Goal: Information Seeking & Learning: Learn about a topic

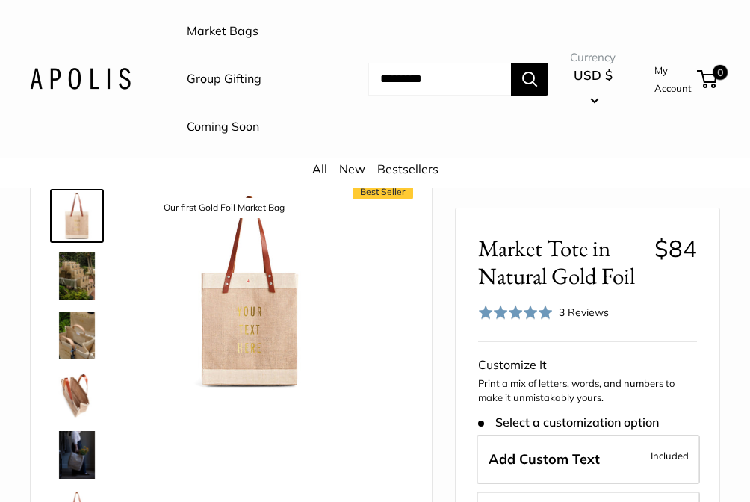
scroll to position [80, 0]
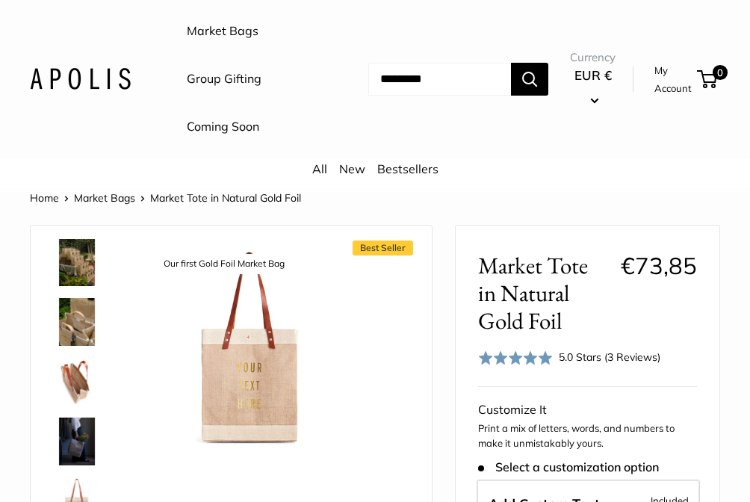
scroll to position [72, 0]
click at [78, 374] on img at bounding box center [77, 380] width 48 height 48
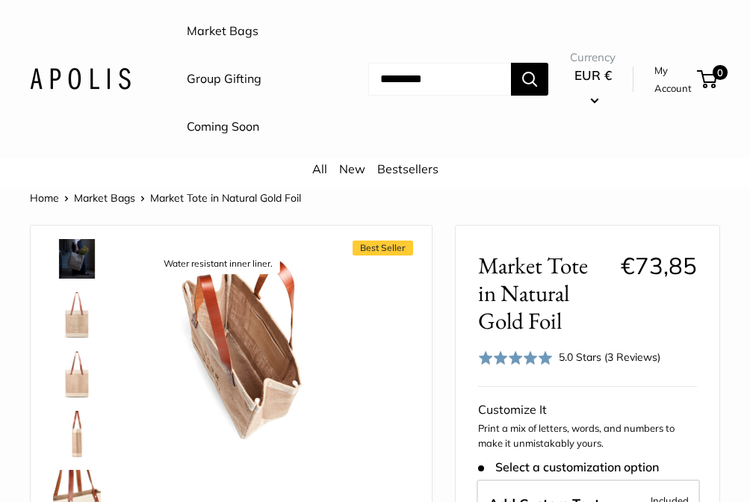
scroll to position [256, 0]
click at [80, 260] on img at bounding box center [77, 255] width 48 height 48
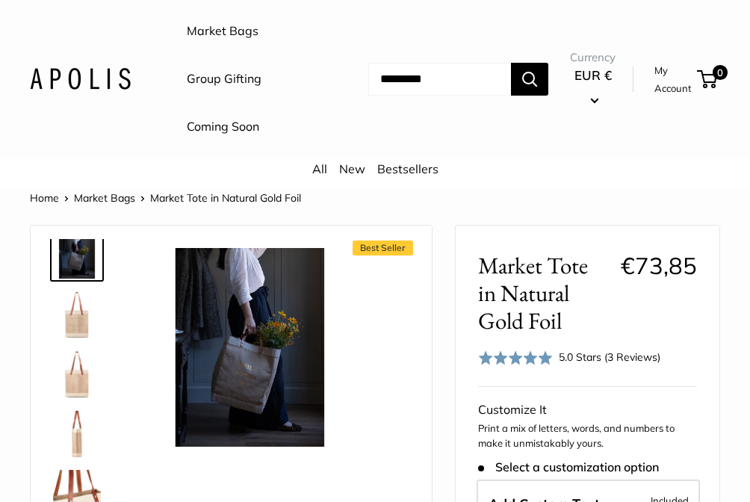
click at [79, 323] on img at bounding box center [77, 315] width 48 height 48
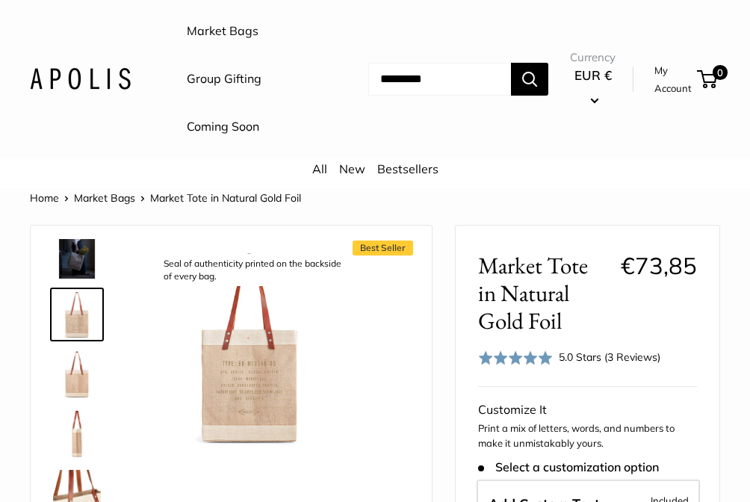
scroll to position [0, 0]
click at [601, 84] on button "EUR €" at bounding box center [593, 87] width 46 height 48
click at [148, 122] on div "Market Bags Group Gifting Coming Soon Need help? Text Us: 20919 hello@apolisglo…" at bounding box center [375, 78] width 690 height 143
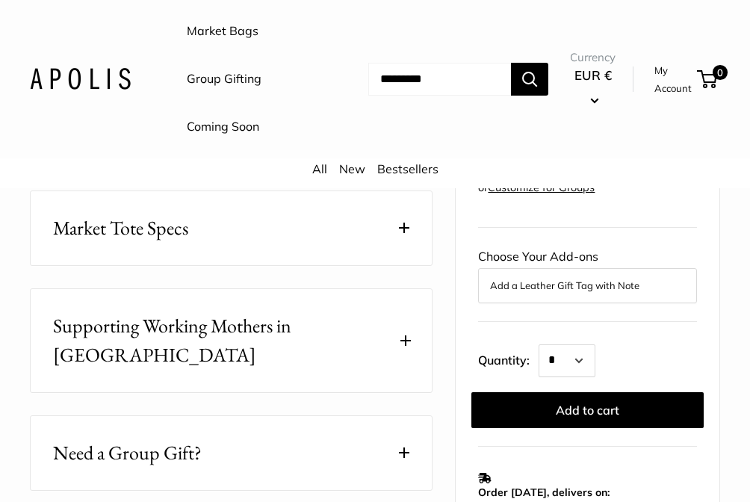
scroll to position [847, 0]
click at [196, 225] on button "Market Tote Specs" at bounding box center [231, 229] width 401 height 74
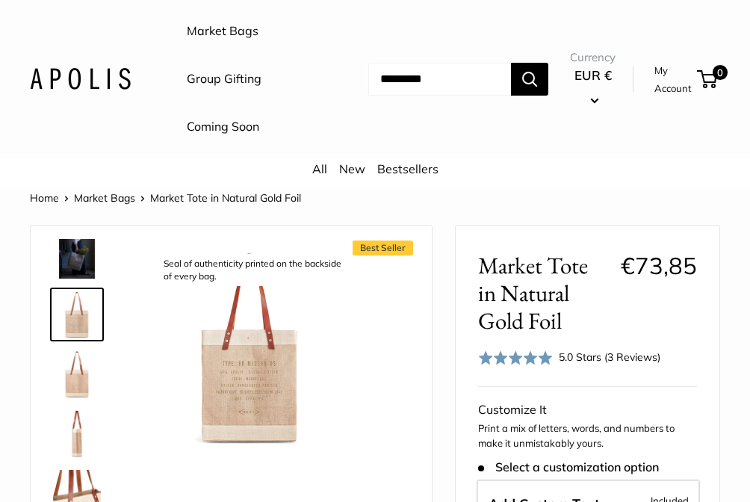
scroll to position [0, 0]
click at [217, 35] on link "Market Bags" at bounding box center [223, 31] width 72 height 22
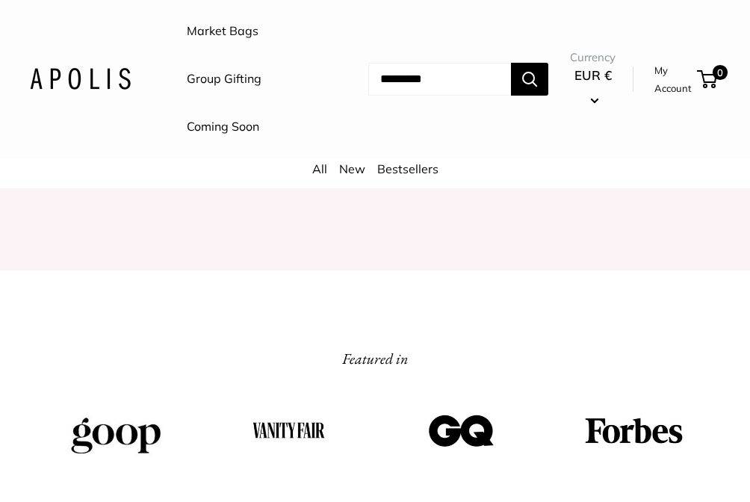
scroll to position [1687, 0]
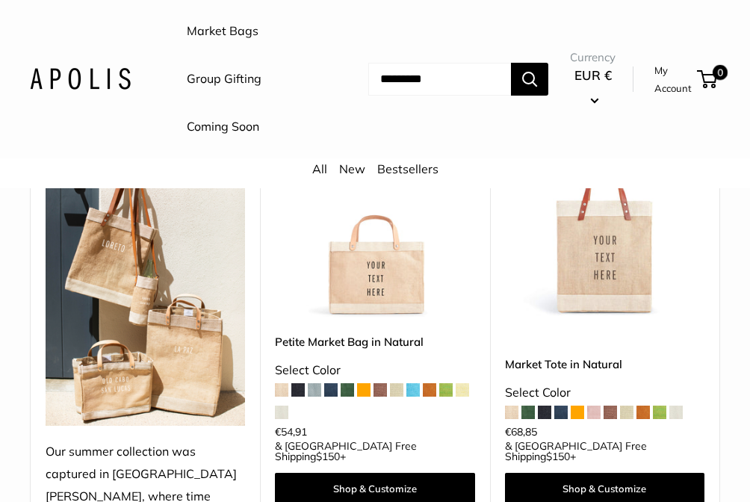
scroll to position [375, 0]
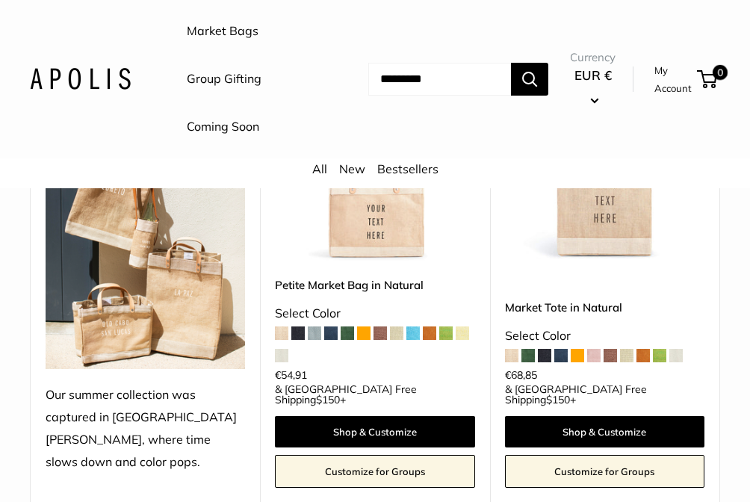
click at [447, 328] on span at bounding box center [445, 332] width 13 height 13
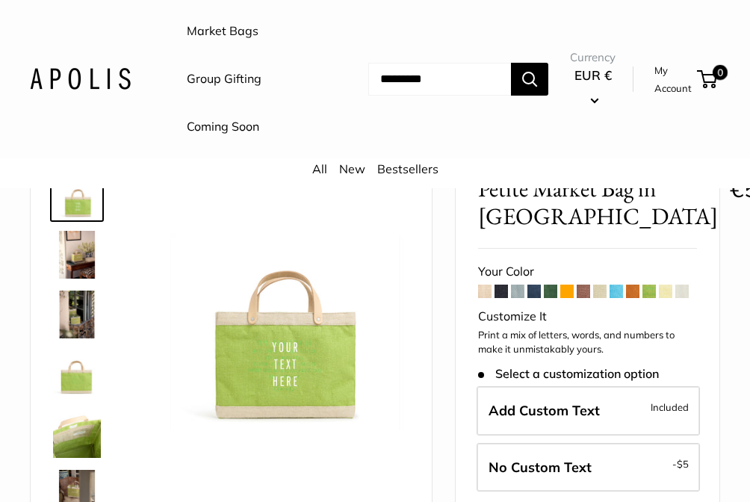
scroll to position [89, 0]
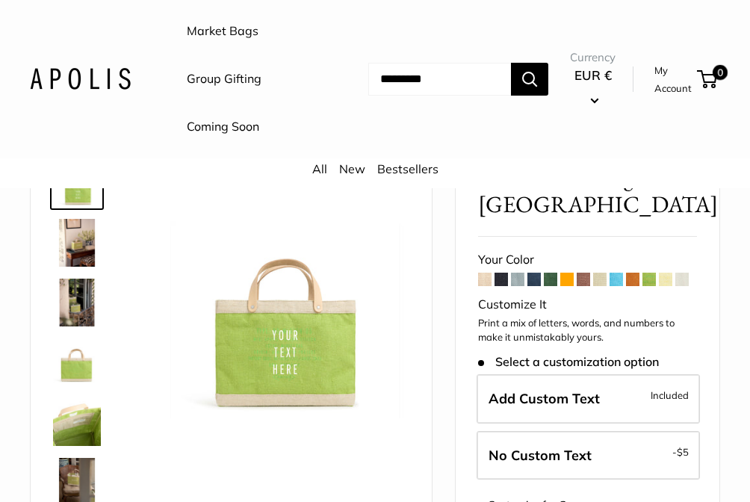
click at [482, 286] on span at bounding box center [484, 279] width 13 height 13
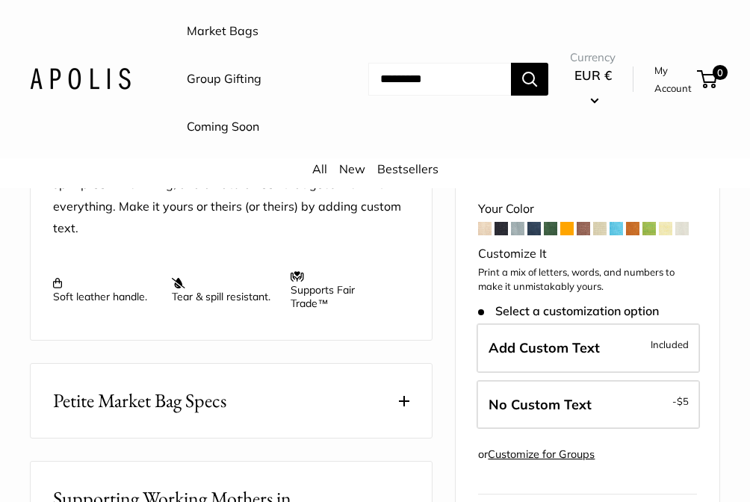
scroll to position [367, 0]
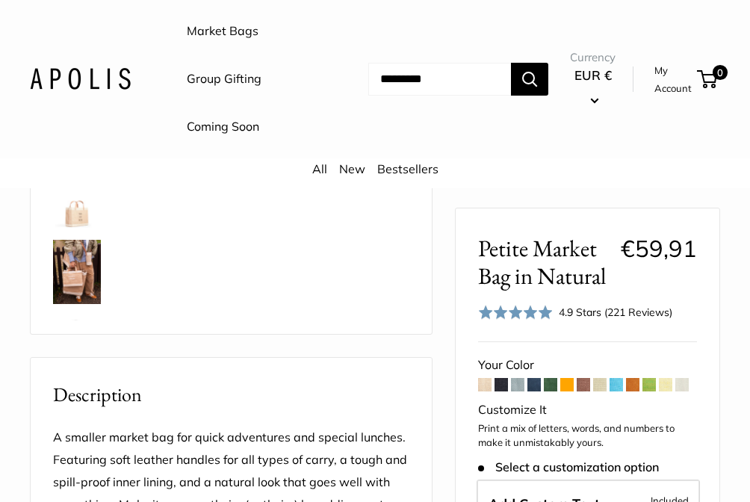
click at [109, 83] on img at bounding box center [80, 79] width 101 height 22
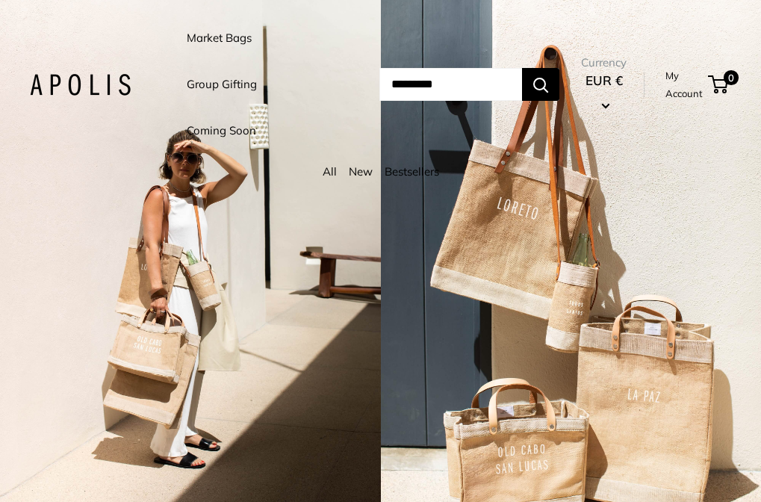
click at [214, 36] on link "Market Bags" at bounding box center [219, 38] width 65 height 21
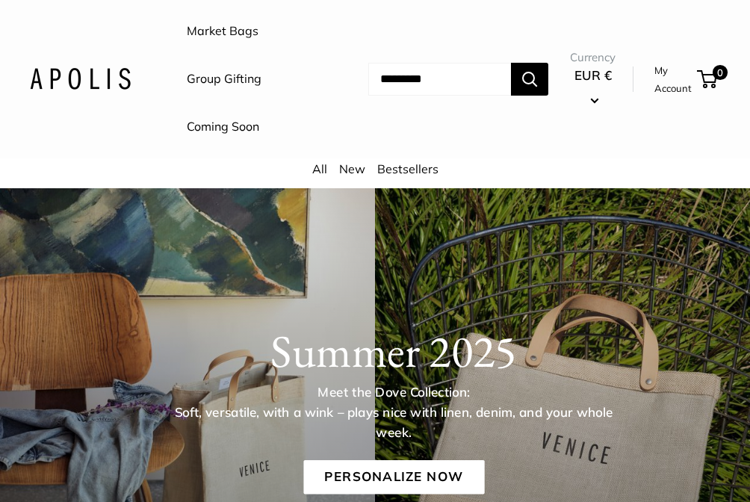
click at [318, 168] on link "All" at bounding box center [319, 168] width 15 height 15
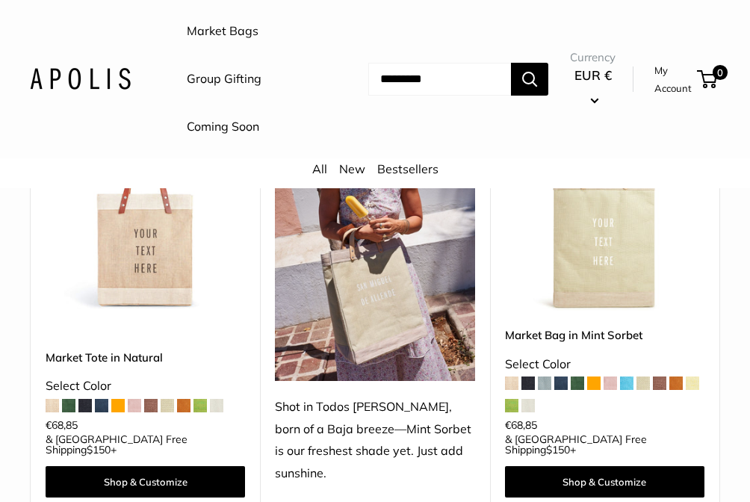
scroll to position [746, 0]
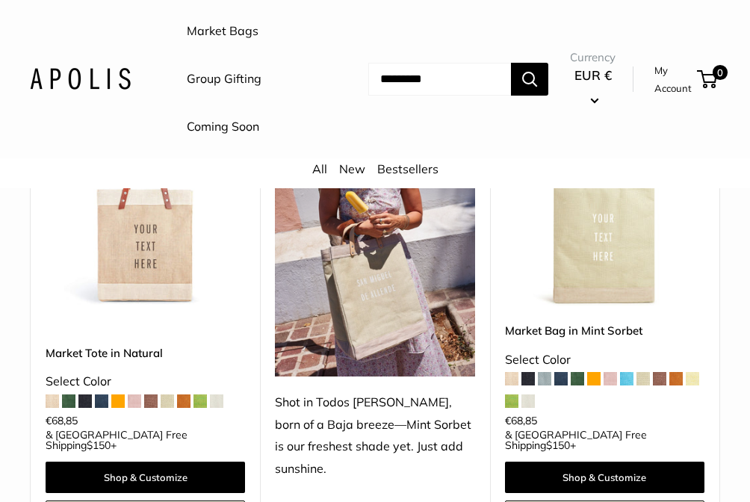
click at [527, 372] on span at bounding box center [527, 378] width 13 height 13
